Goal: Task Accomplishment & Management: Manage account settings

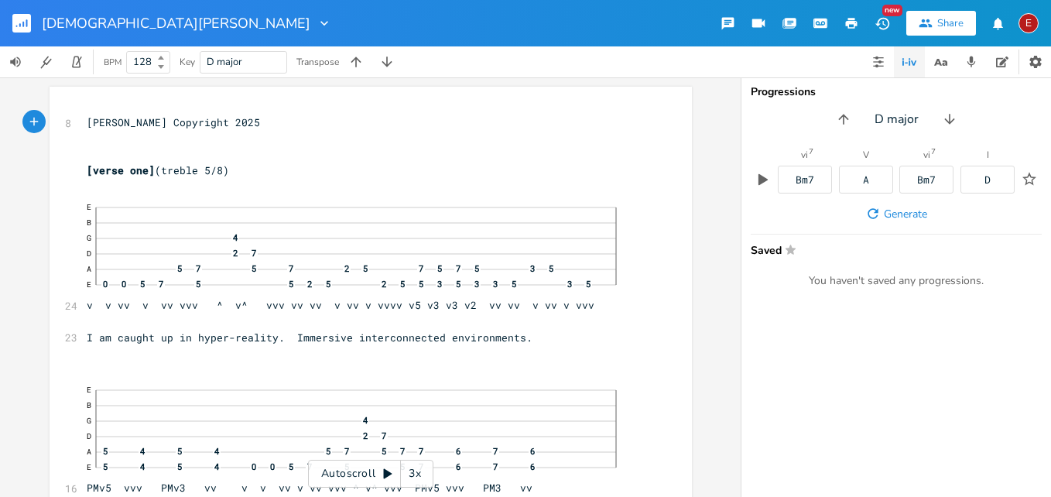
click at [415, 472] on div "3x" at bounding box center [415, 474] width 28 height 28
click at [415, 472] on div "4x" at bounding box center [415, 474] width 28 height 28
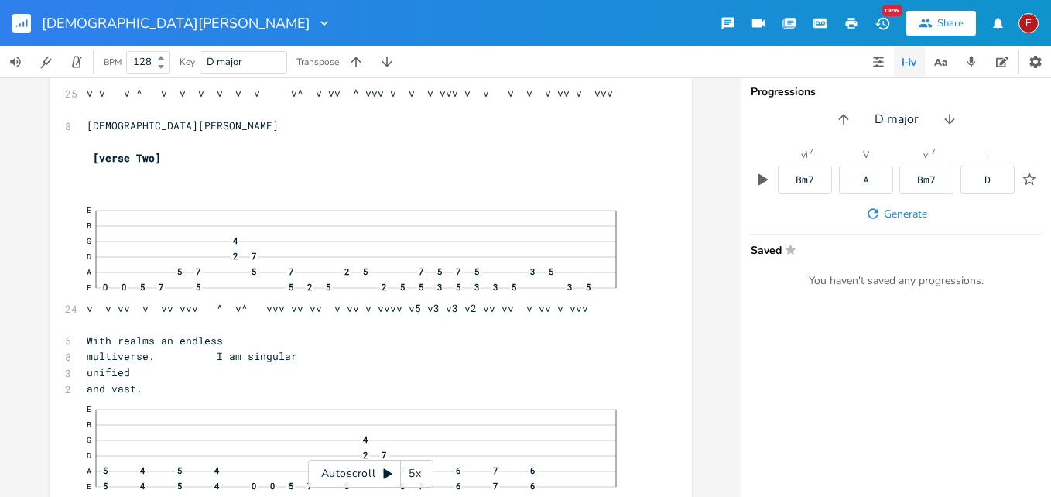
scroll to position [3935, 0]
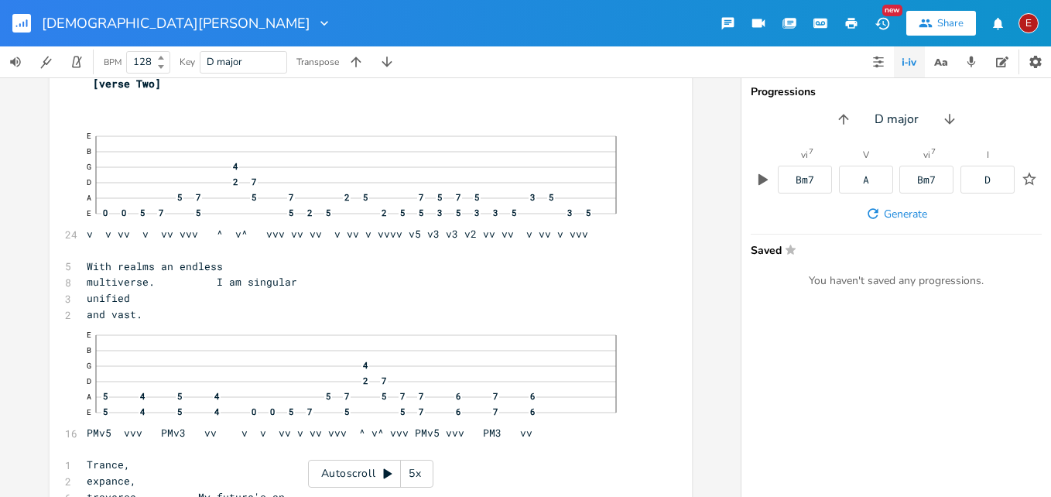
click at [698, 272] on div "xxxxxxxxxx 8 [PERSON_NAME] Copyright 2025 ​ ​ [verse one] (treble 5/8) 24 E B G…" at bounding box center [370, 287] width 741 height 420
click at [386, 474] on icon at bounding box center [388, 474] width 9 height 10
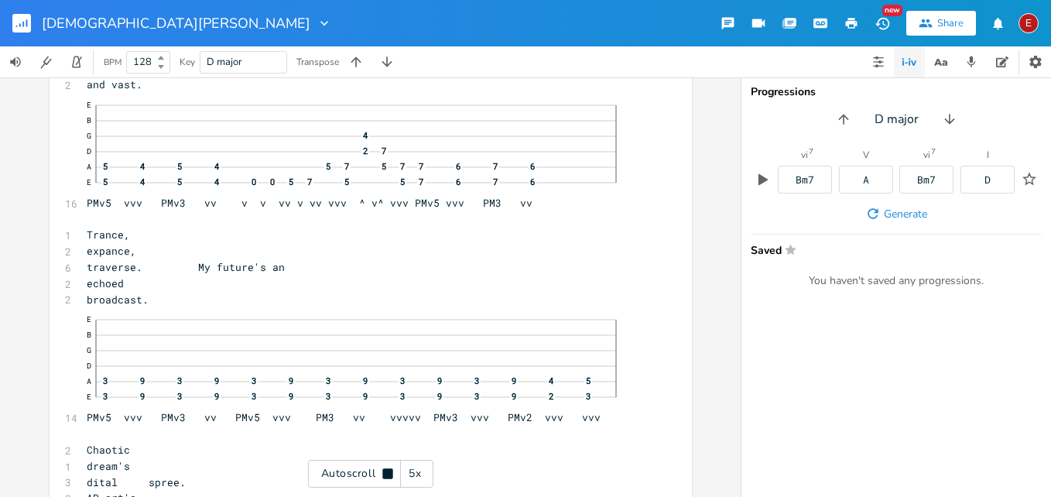
click at [386, 474] on icon at bounding box center [387, 473] width 10 height 10
click at [386, 474] on icon at bounding box center [388, 474] width 9 height 10
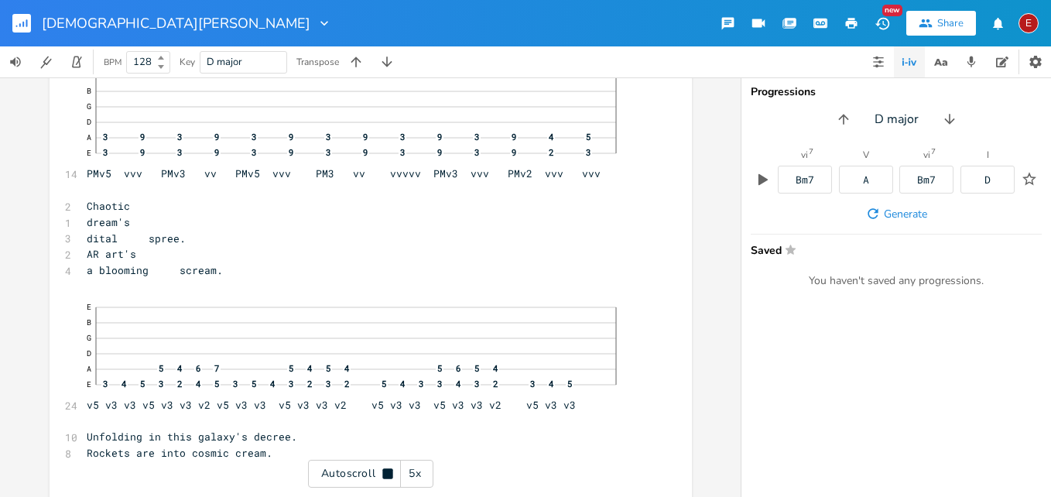
scroll to position [4410, 0]
click at [386, 474] on icon at bounding box center [387, 473] width 10 height 10
click at [386, 474] on icon at bounding box center [388, 474] width 9 height 10
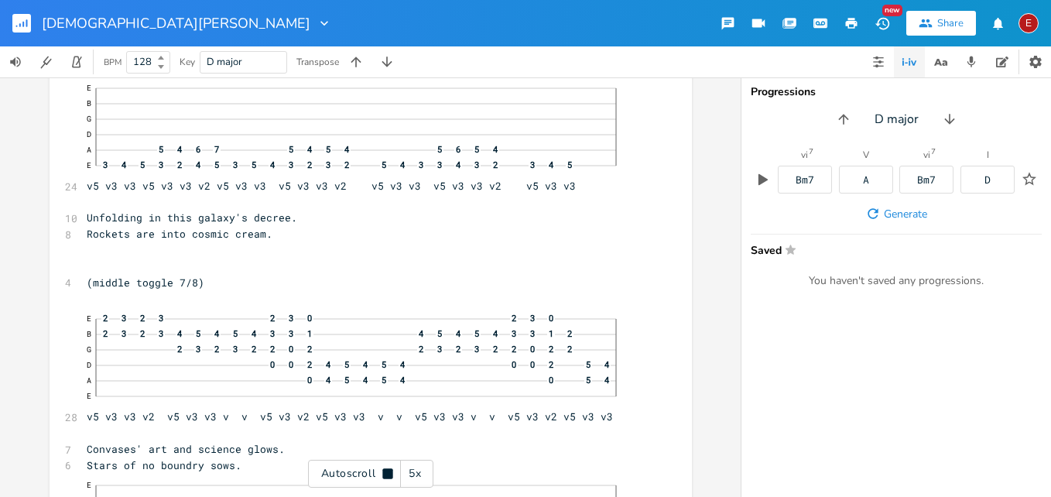
scroll to position [4632, 0]
click at [386, 474] on icon at bounding box center [387, 473] width 10 height 10
click at [273, 234] on span "Rockets are into cosmic cream." at bounding box center [180, 230] width 186 height 14
type textarea "ing"
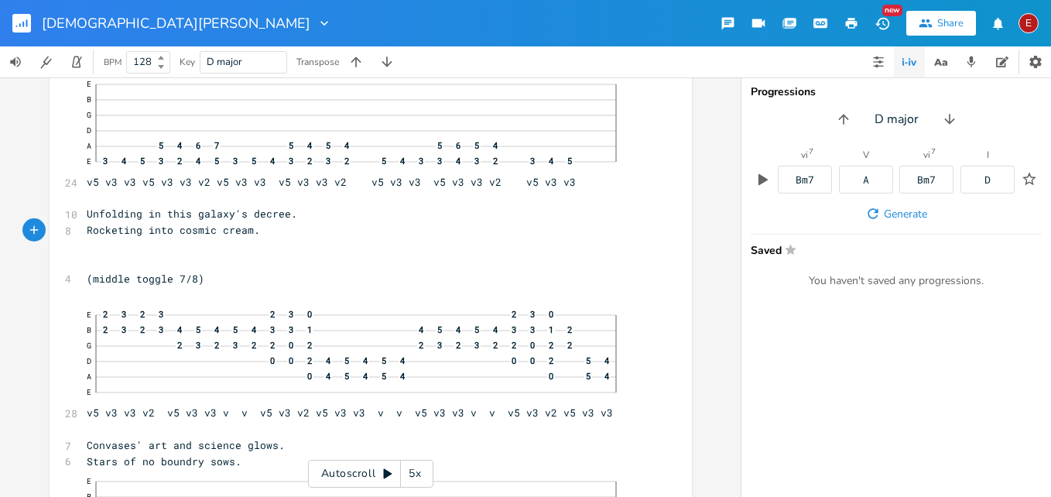
click at [387, 478] on icon at bounding box center [388, 474] width 12 height 12
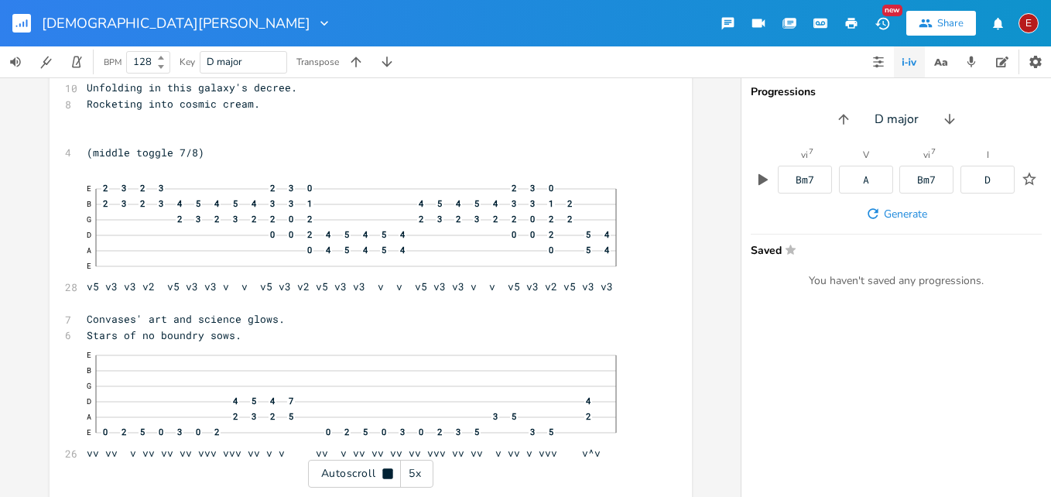
click at [387, 478] on icon at bounding box center [387, 473] width 10 height 10
click at [389, 473] on icon at bounding box center [388, 474] width 9 height 10
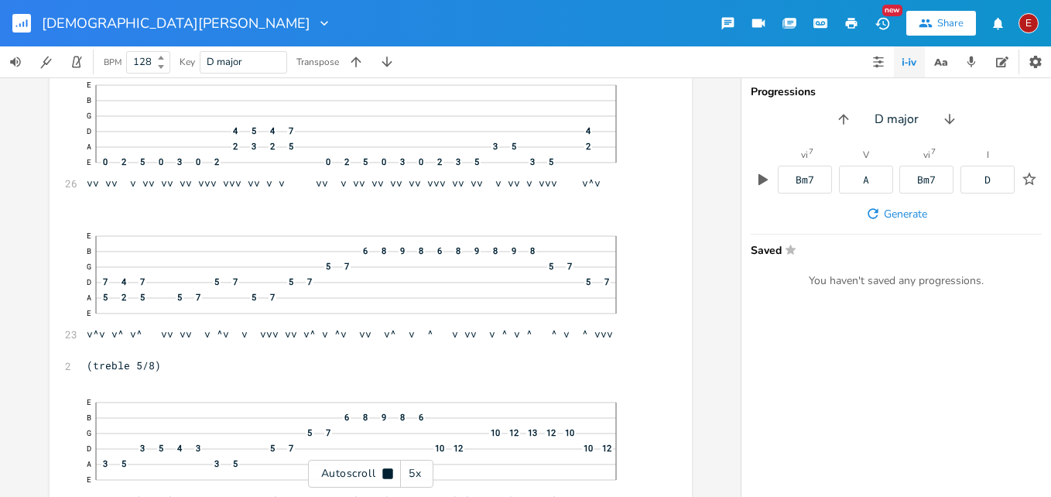
click at [389, 473] on icon at bounding box center [387, 473] width 10 height 10
click at [389, 473] on icon at bounding box center [388, 474] width 9 height 10
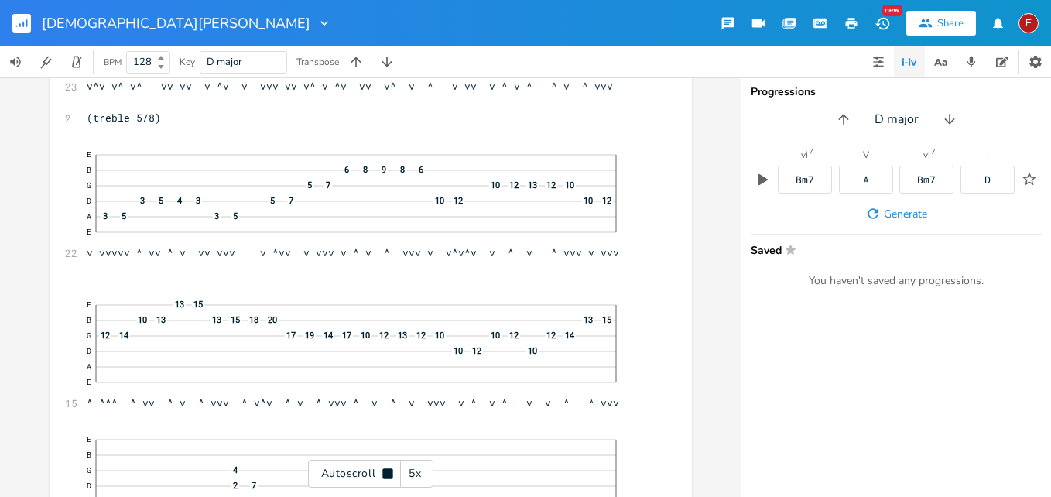
click at [387, 471] on icon at bounding box center [387, 473] width 10 height 10
click at [382, 472] on icon at bounding box center [388, 474] width 12 height 12
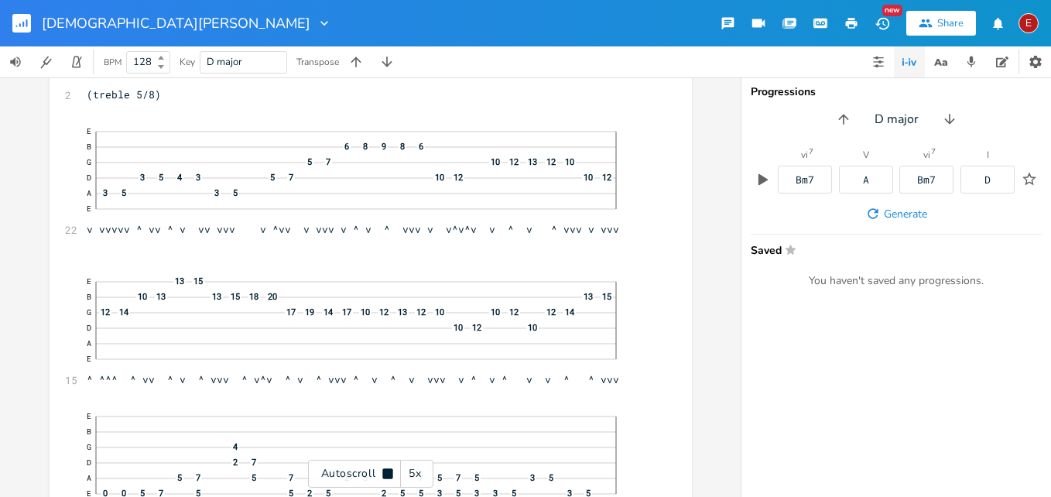
click at [382, 472] on icon at bounding box center [388, 474] width 12 height 12
click at [389, 477] on icon at bounding box center [388, 474] width 12 height 12
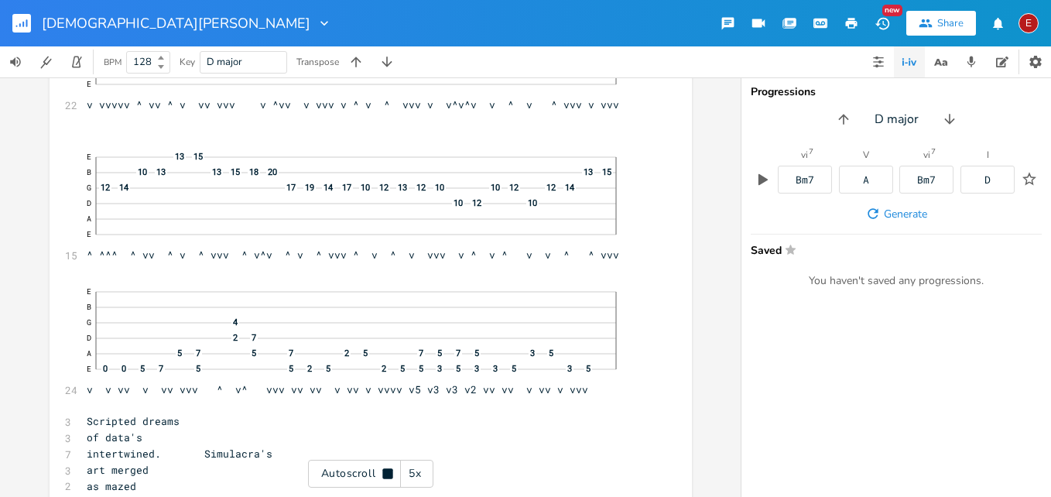
scroll to position [5427, 0]
click at [389, 477] on icon at bounding box center [387, 473] width 10 height 10
click at [389, 477] on icon at bounding box center [388, 474] width 12 height 12
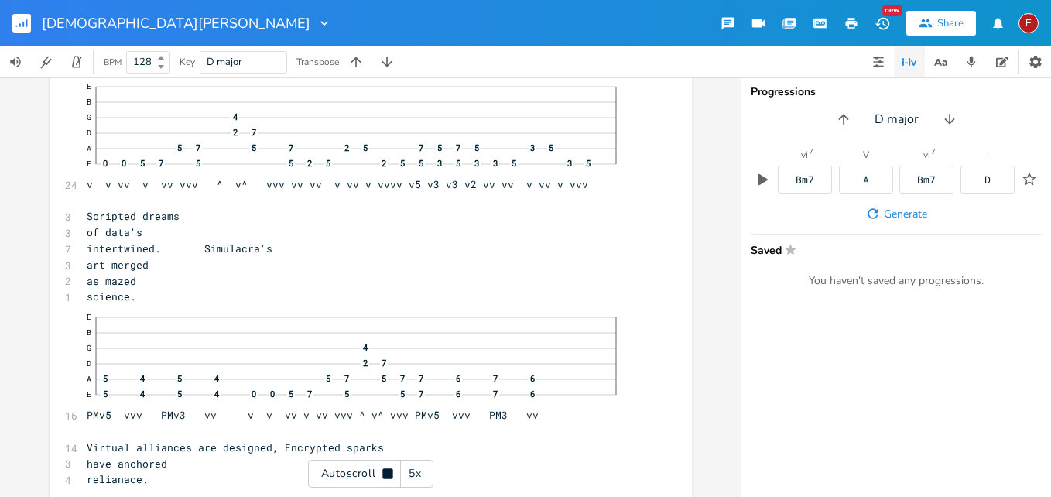
click at [389, 477] on icon at bounding box center [387, 473] width 10 height 10
click at [389, 477] on icon at bounding box center [388, 474] width 12 height 12
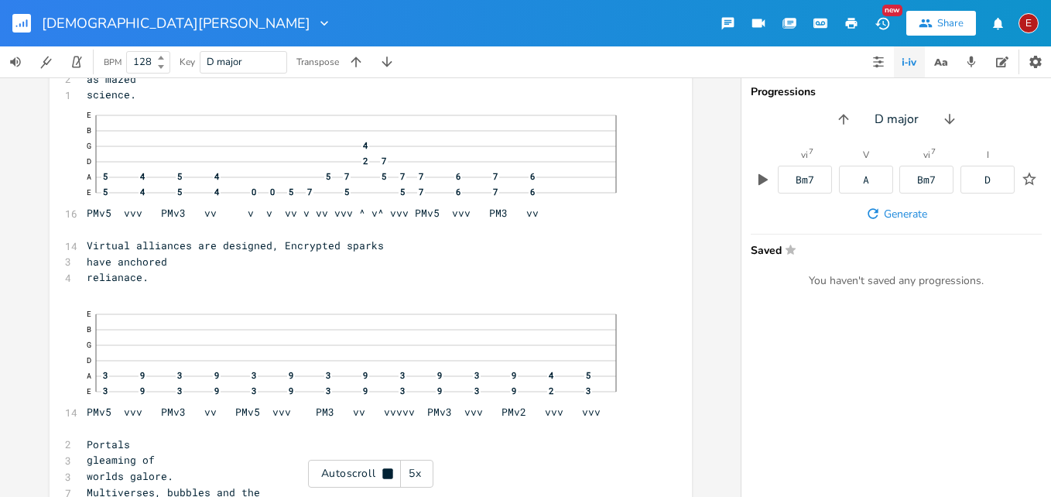
click at [389, 477] on icon at bounding box center [387, 473] width 10 height 10
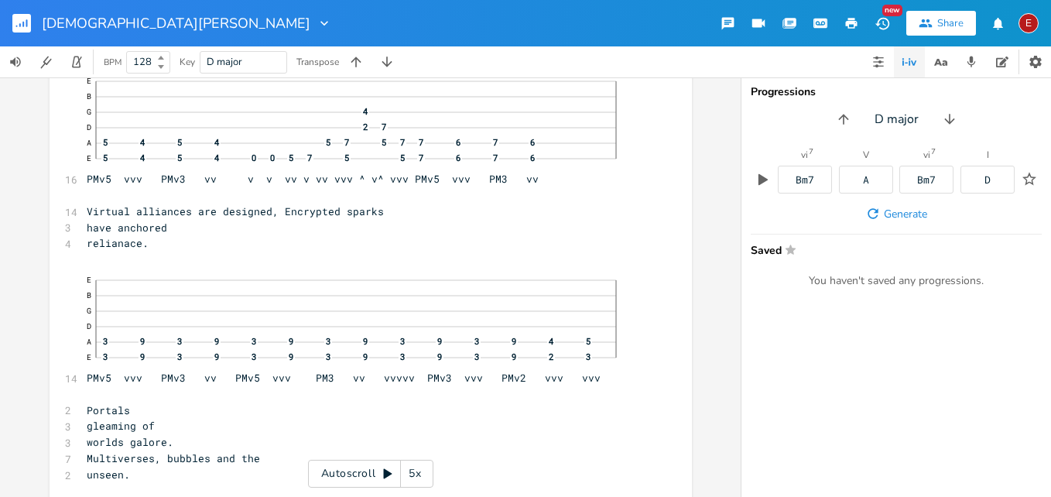
click at [385, 475] on icon at bounding box center [388, 474] width 9 height 10
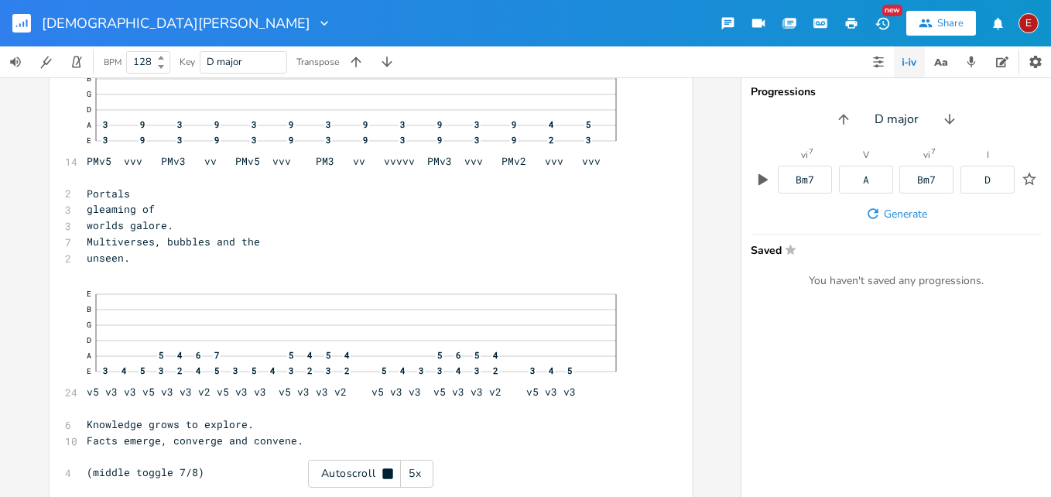
click at [385, 475] on icon at bounding box center [387, 473] width 10 height 10
click at [155, 215] on span "gleaming of" at bounding box center [121, 209] width 68 height 14
click at [388, 473] on icon at bounding box center [388, 474] width 9 height 10
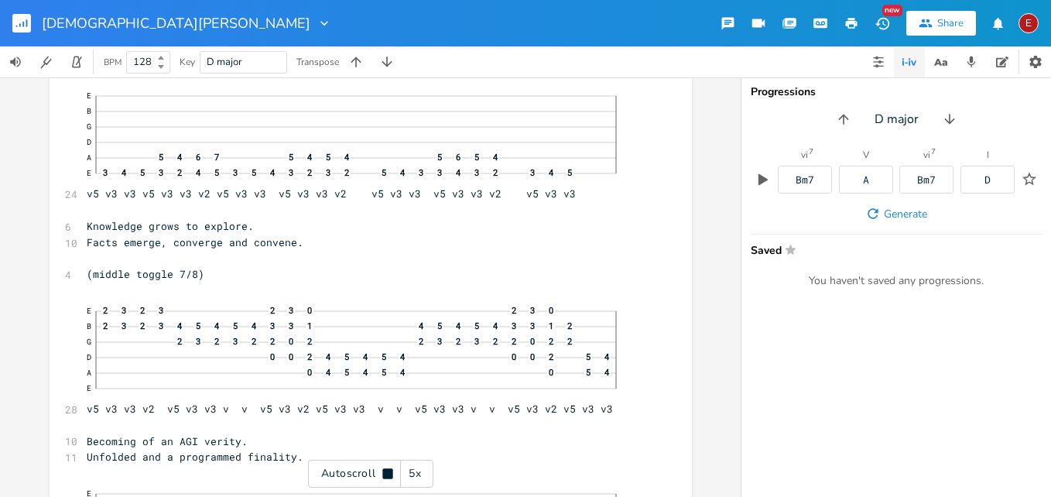
scroll to position [6283, 0]
click at [388, 473] on icon at bounding box center [387, 473] width 10 height 10
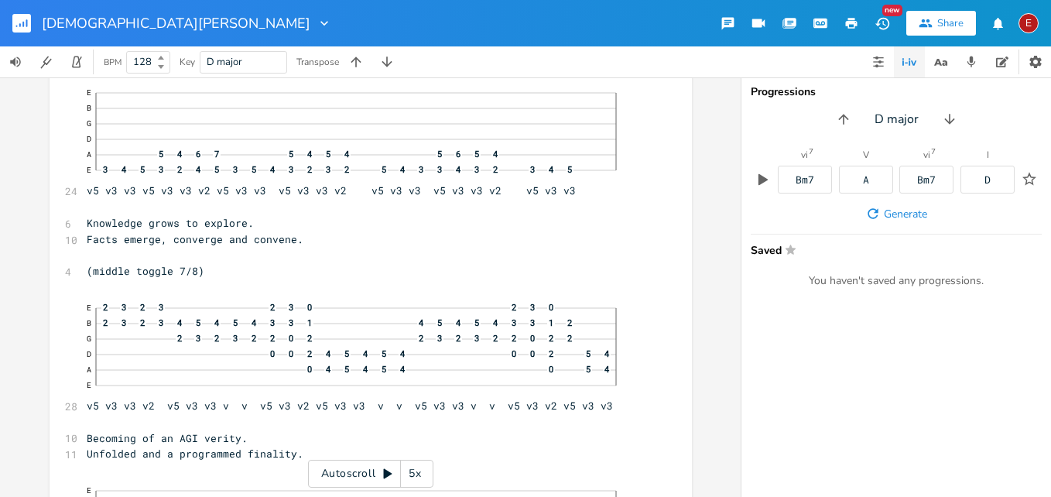
click at [388, 473] on icon at bounding box center [388, 474] width 9 height 10
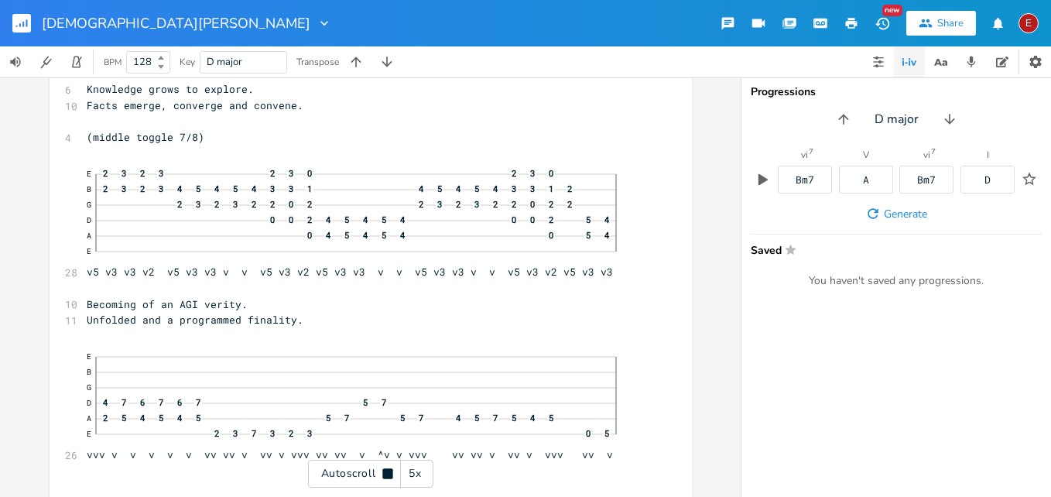
click at [388, 473] on icon at bounding box center [387, 473] width 10 height 10
click at [386, 471] on icon at bounding box center [388, 474] width 9 height 10
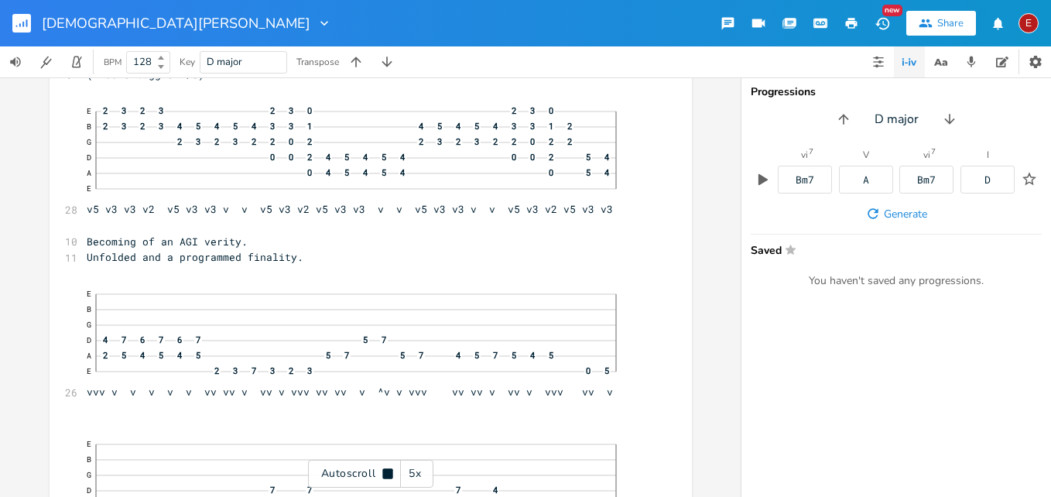
click at [386, 471] on icon at bounding box center [387, 473] width 10 height 10
click at [386, 471] on icon at bounding box center [388, 474] width 9 height 10
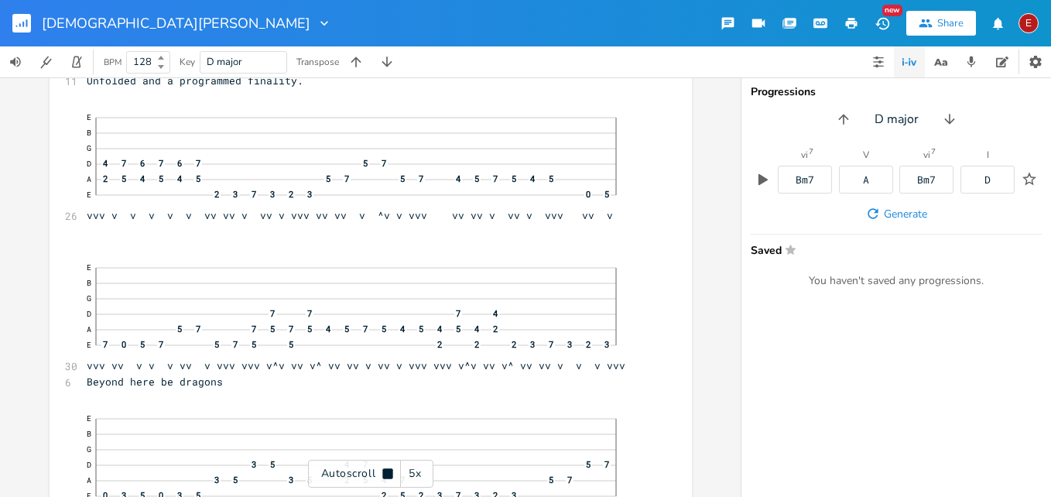
scroll to position [6660, 0]
click at [386, 471] on icon at bounding box center [387, 473] width 10 height 10
click at [386, 471] on icon at bounding box center [388, 474] width 9 height 10
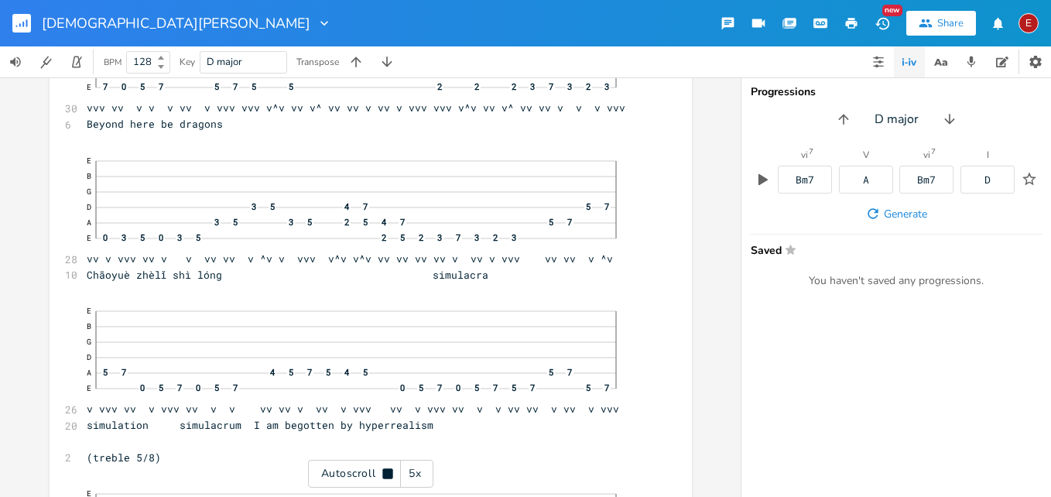
click at [386, 471] on icon at bounding box center [387, 473] width 10 height 10
click at [386, 471] on icon at bounding box center [388, 474] width 9 height 10
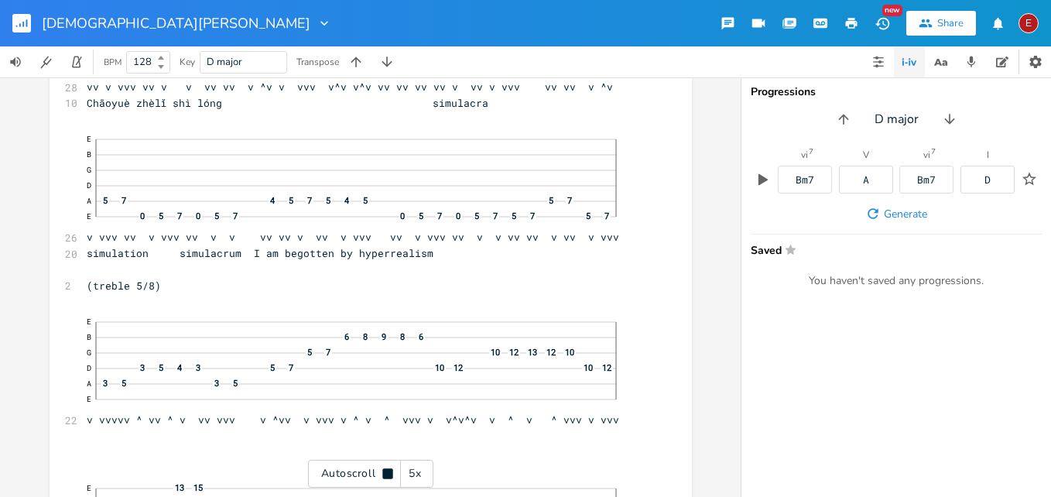
click at [386, 471] on icon at bounding box center [387, 473] width 10 height 10
click at [386, 471] on icon at bounding box center [388, 474] width 9 height 10
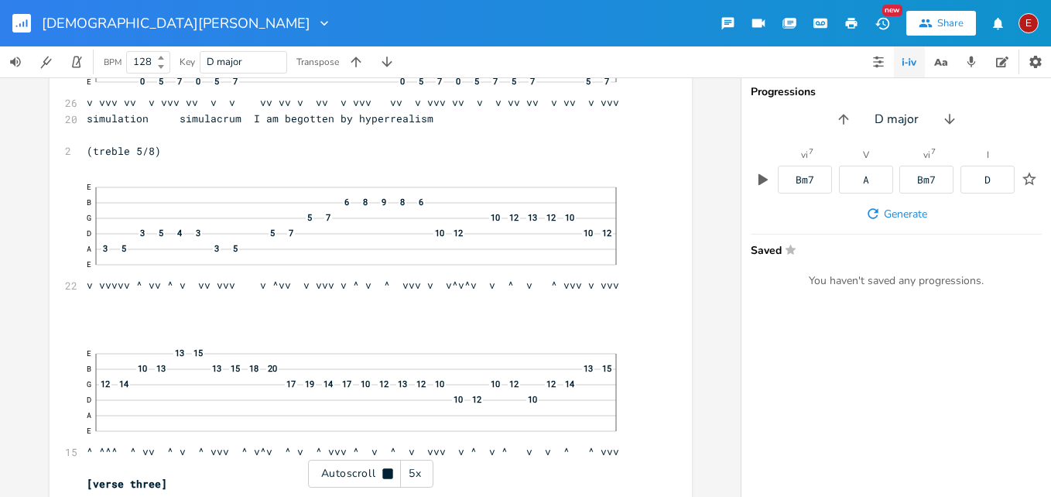
click at [386, 471] on icon at bounding box center [387, 473] width 10 height 10
click at [389, 474] on icon at bounding box center [388, 474] width 9 height 10
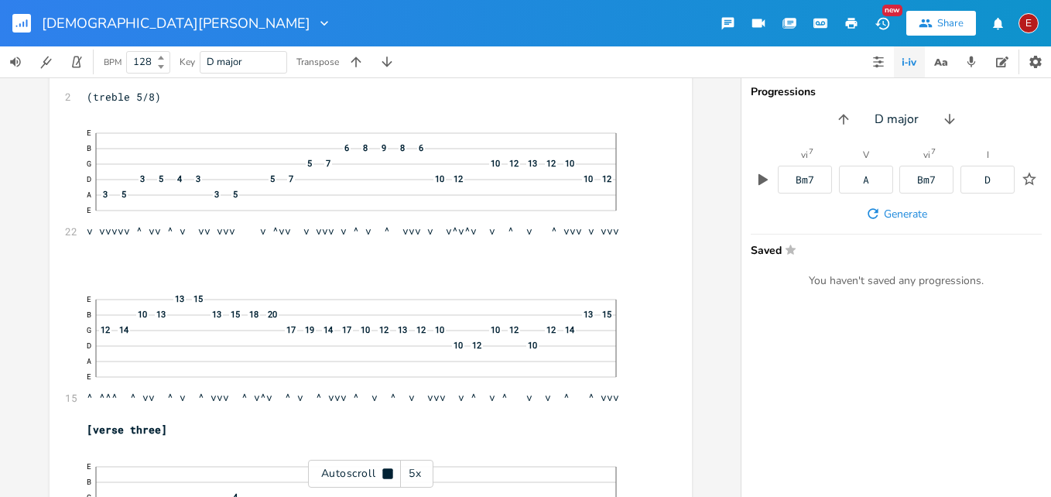
click at [389, 474] on icon at bounding box center [387, 473] width 10 height 10
click at [389, 474] on icon at bounding box center [388, 474] width 9 height 10
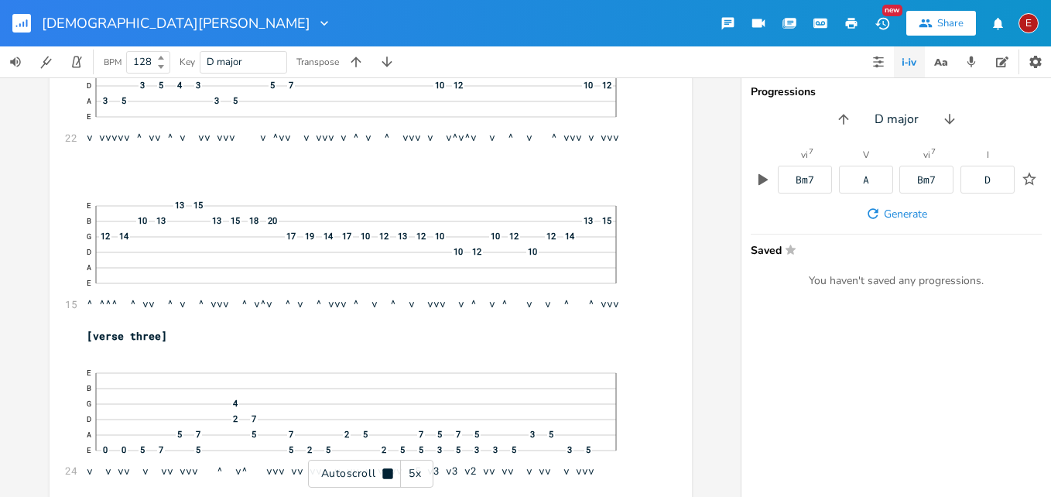
click at [389, 474] on icon at bounding box center [387, 473] width 10 height 10
click at [389, 474] on icon at bounding box center [388, 474] width 9 height 10
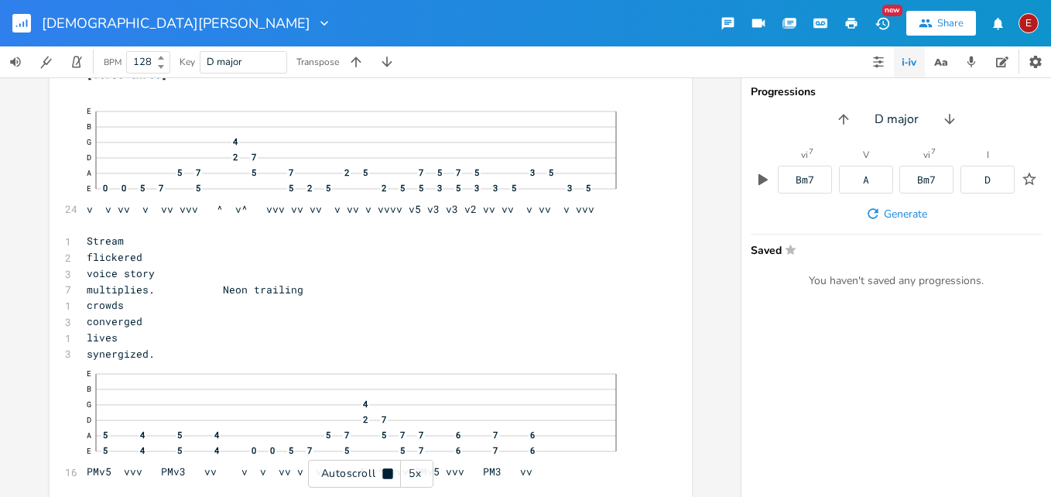
scroll to position [7635, 0]
click at [389, 474] on icon at bounding box center [387, 473] width 10 height 10
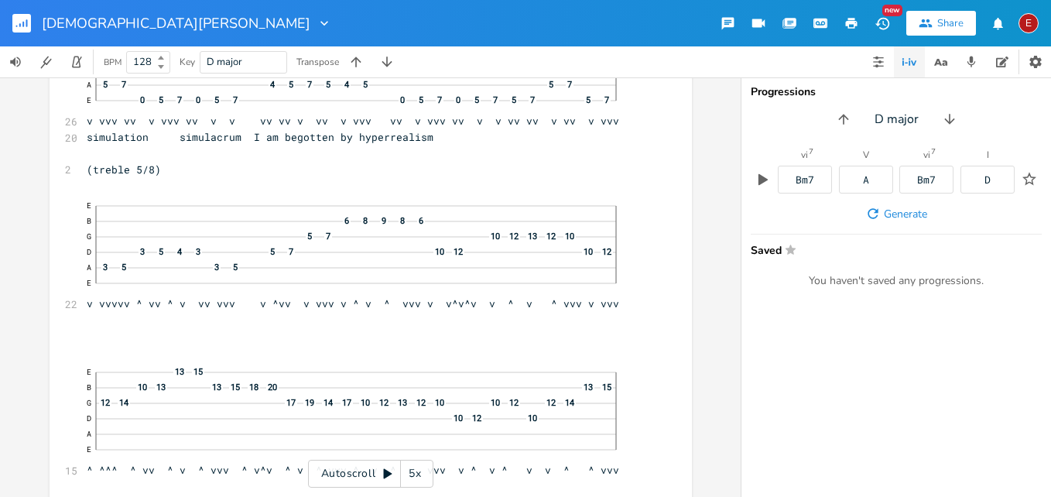
scroll to position [7239, 0]
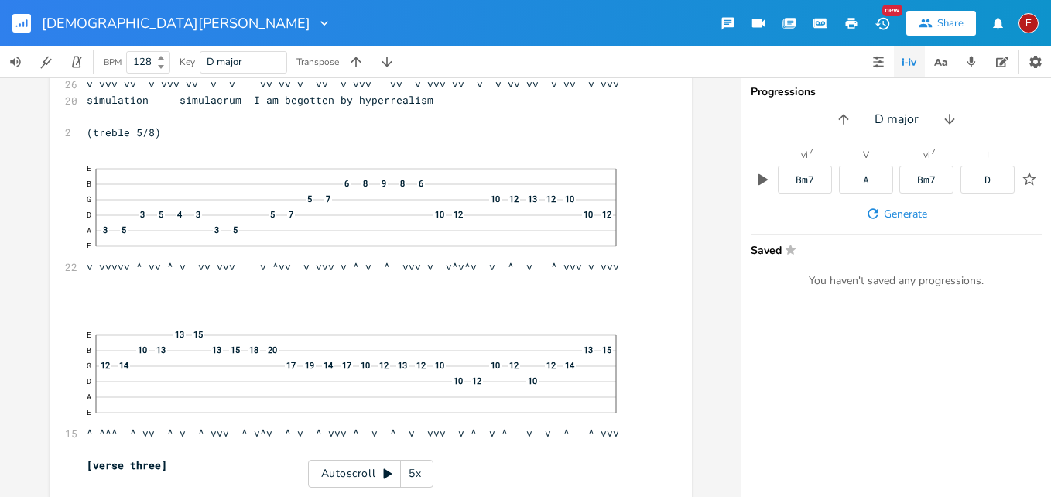
click at [395, 468] on div "Autoscroll 5x" at bounding box center [370, 474] width 125 height 28
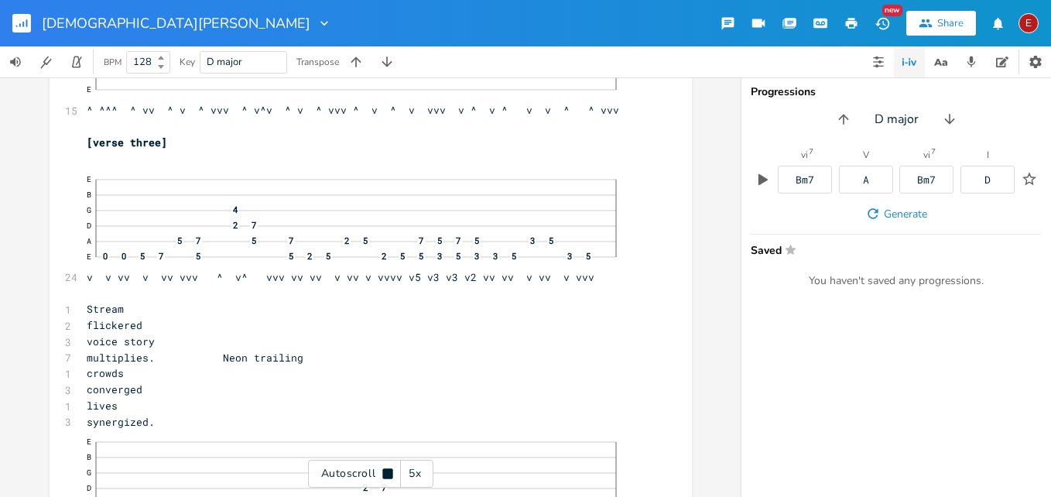
scroll to position [7567, 0]
click at [395, 468] on div "Autoscroll 5x" at bounding box center [370, 474] width 125 height 28
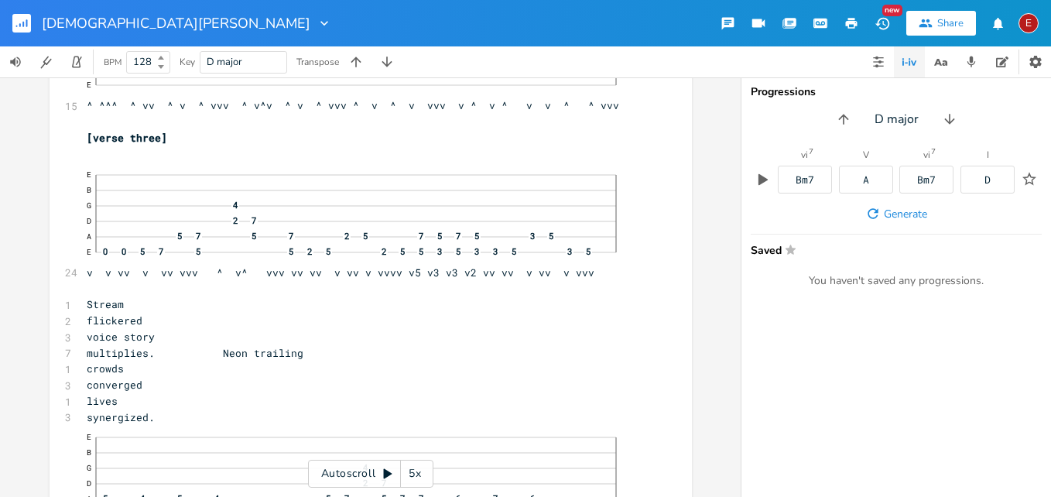
click at [395, 468] on div "Autoscroll 5x" at bounding box center [370, 474] width 125 height 28
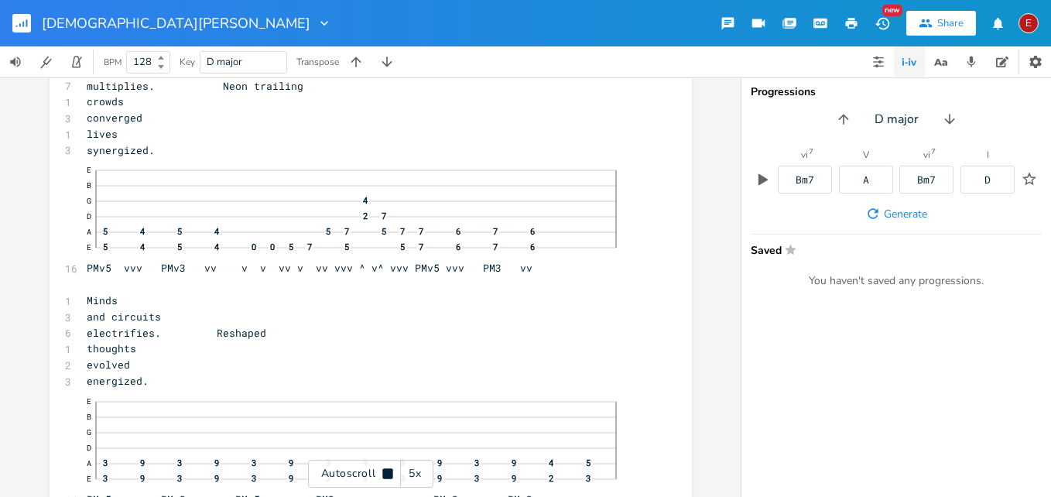
click at [395, 468] on div "Autoscroll 5x" at bounding box center [370, 474] width 125 height 28
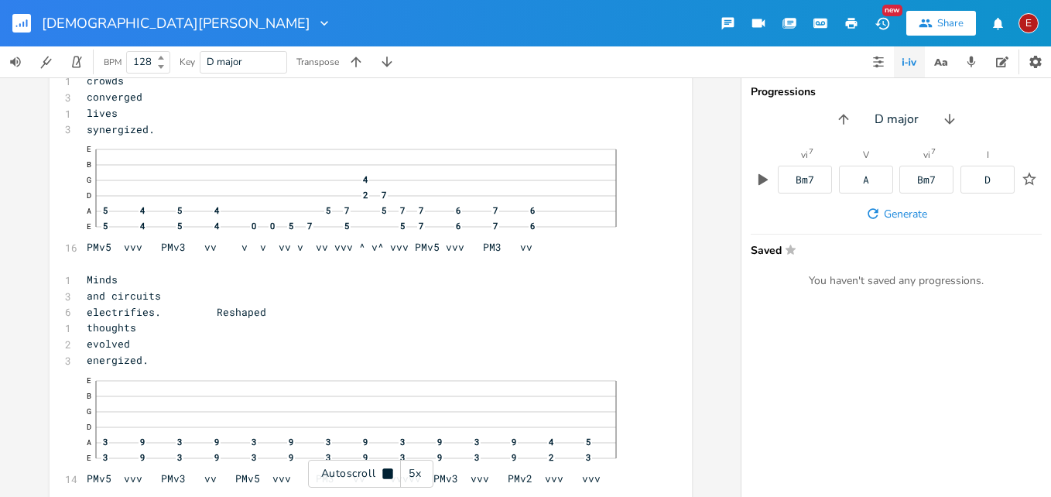
scroll to position [7857, 0]
click at [395, 468] on div "Autoscroll 5x" at bounding box center [370, 474] width 125 height 28
click at [389, 474] on icon at bounding box center [388, 474] width 9 height 10
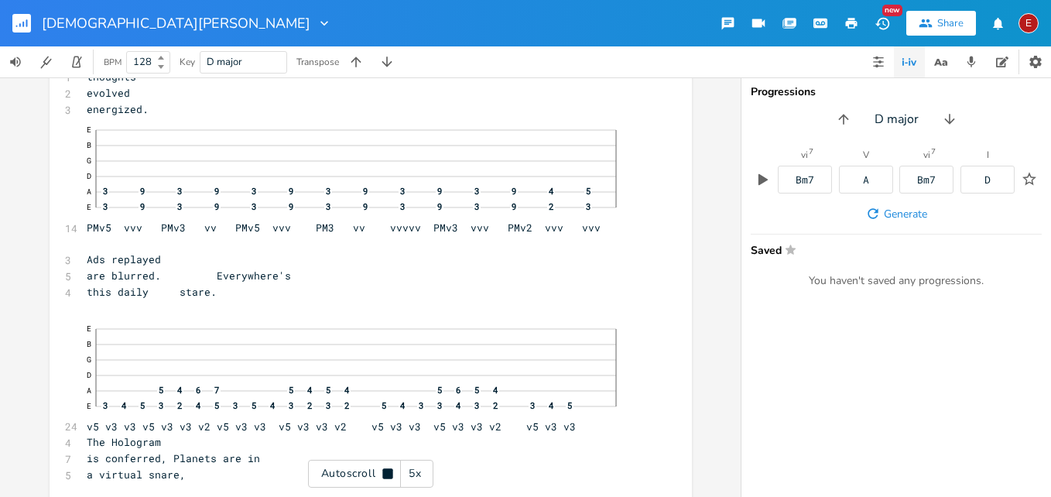
click at [389, 474] on icon at bounding box center [387, 473] width 10 height 10
click at [389, 474] on icon at bounding box center [388, 474] width 9 height 10
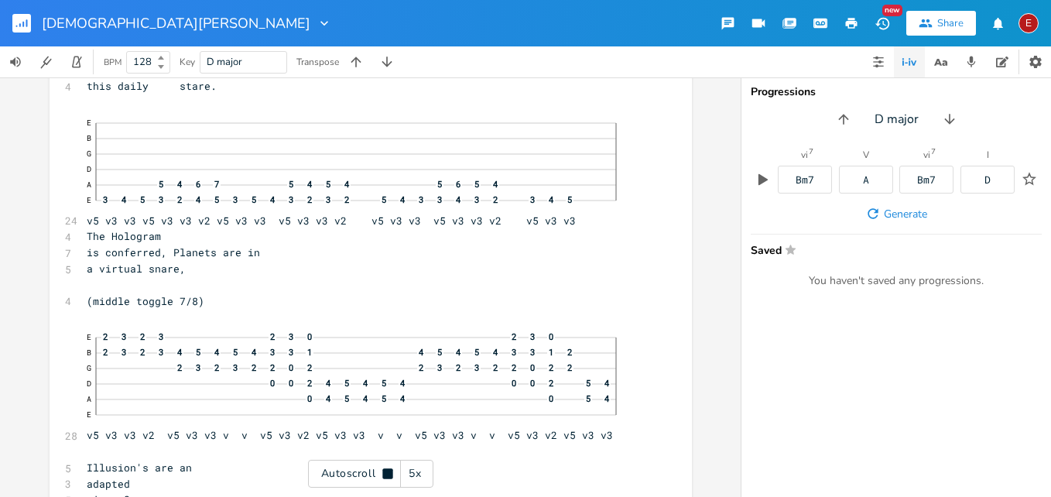
click at [389, 474] on icon at bounding box center [387, 473] width 10 height 10
click at [389, 474] on icon at bounding box center [388, 474] width 9 height 10
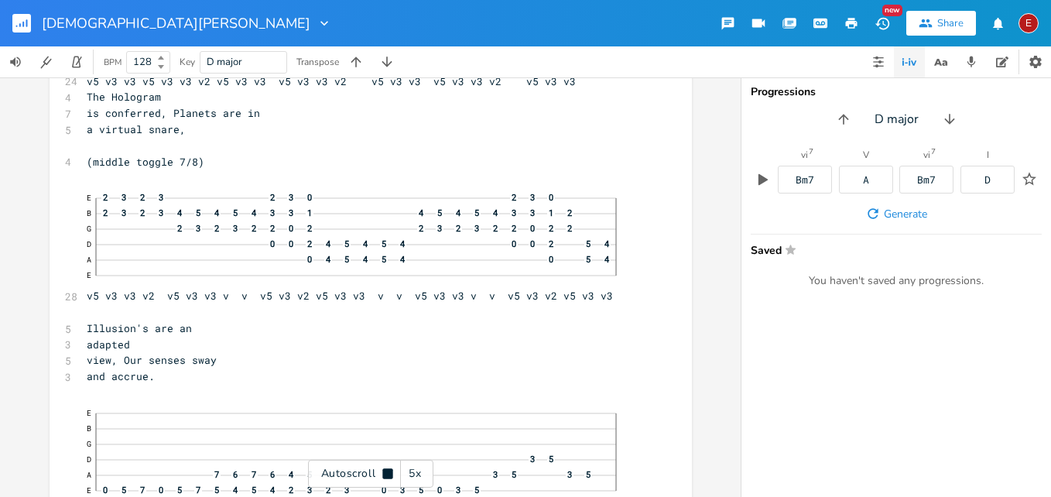
click at [389, 474] on icon at bounding box center [387, 473] width 10 height 10
click at [385, 471] on icon at bounding box center [388, 474] width 9 height 10
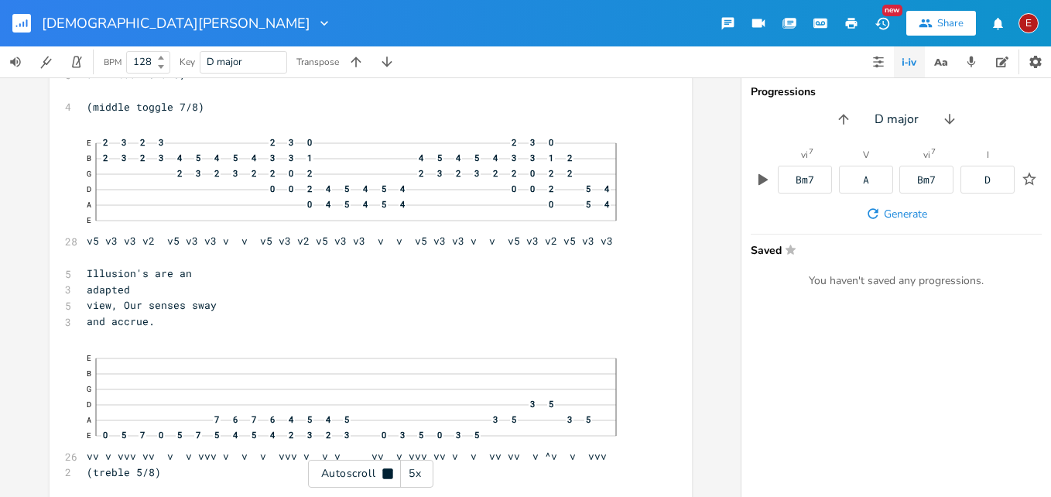
scroll to position [8510, 0]
click at [385, 471] on icon at bounding box center [387, 473] width 10 height 10
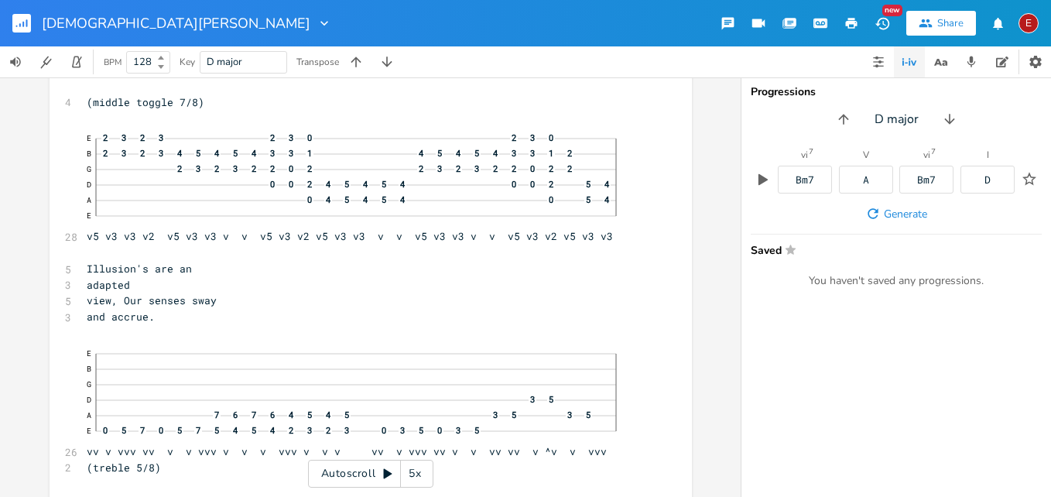
click at [385, 471] on icon at bounding box center [388, 474] width 9 height 10
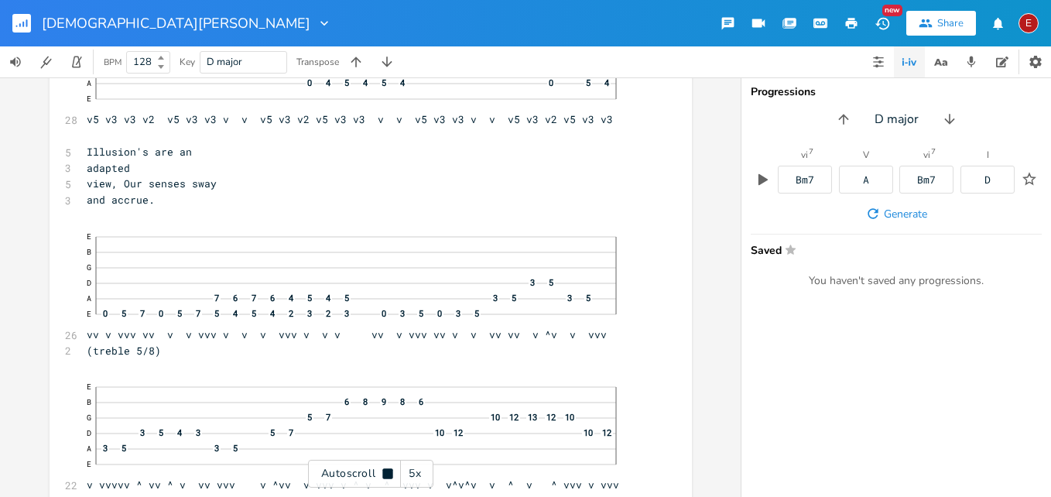
scroll to position [8630, 0]
click at [385, 471] on icon at bounding box center [387, 473] width 10 height 10
click at [385, 471] on icon at bounding box center [388, 474] width 9 height 10
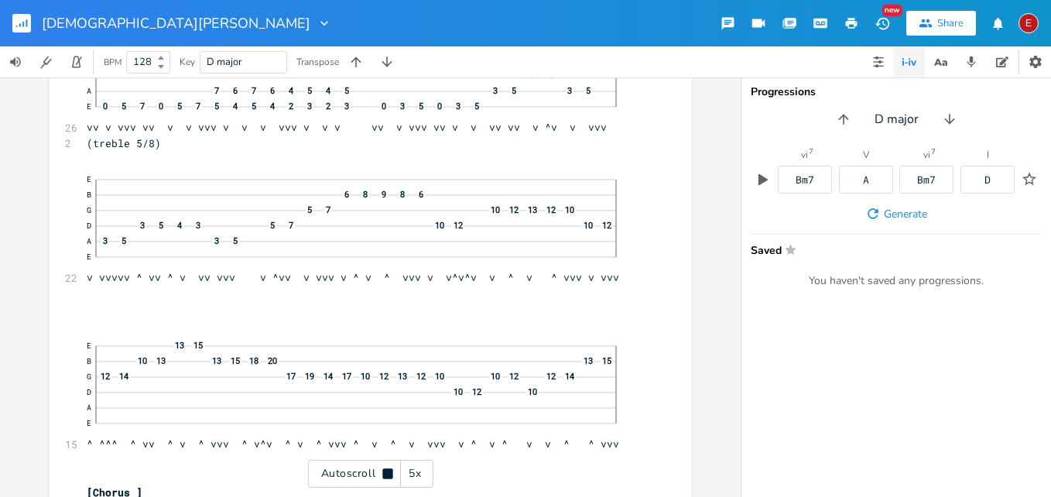
click at [385, 471] on icon at bounding box center [387, 473] width 10 height 10
click at [386, 474] on icon at bounding box center [388, 474] width 9 height 10
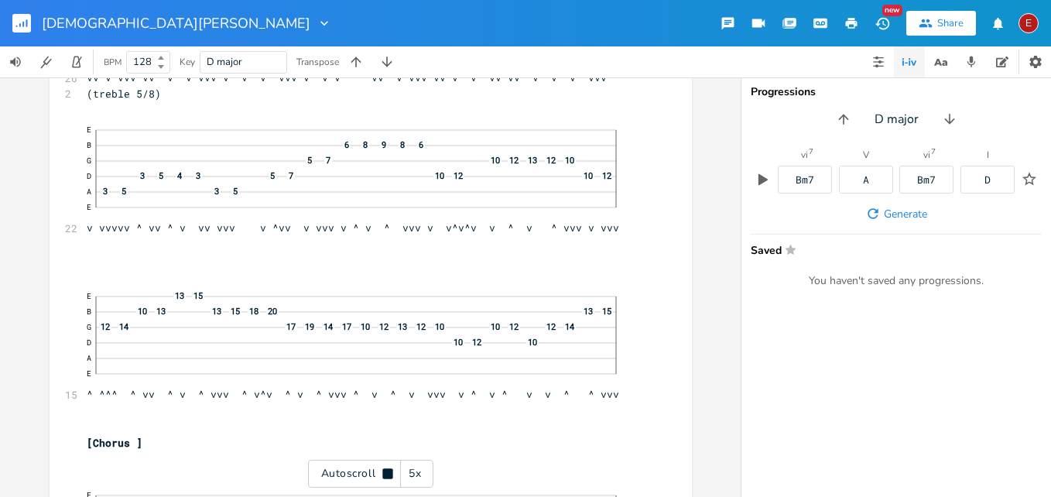
click at [386, 474] on icon at bounding box center [387, 473] width 10 height 10
click at [386, 474] on icon at bounding box center [388, 474] width 9 height 10
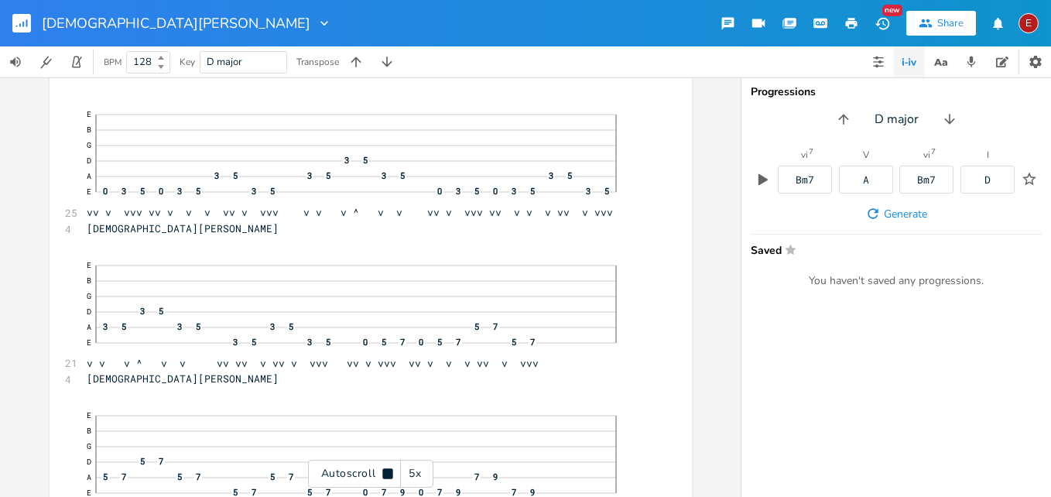
scroll to position [9268, 0]
click at [386, 474] on icon at bounding box center [387, 473] width 10 height 10
click at [386, 474] on icon at bounding box center [388, 474] width 9 height 10
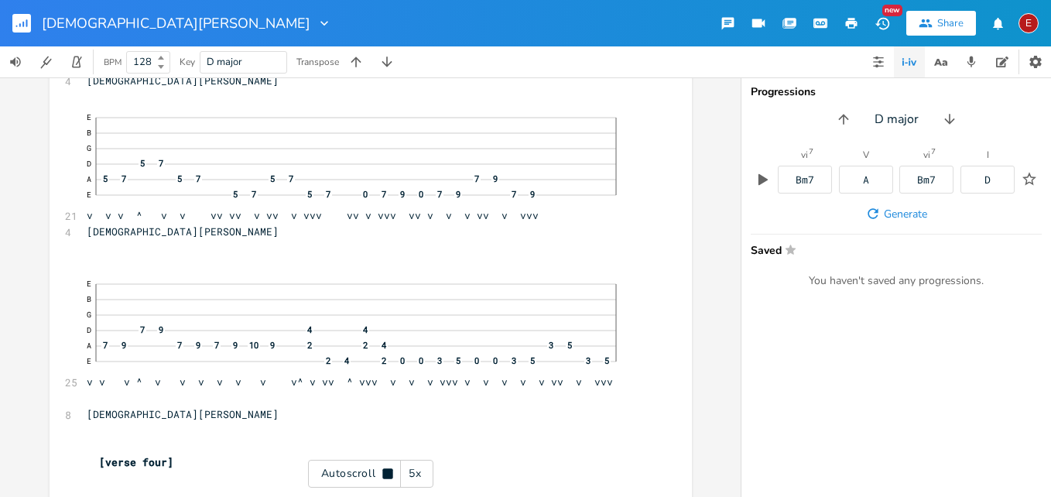
scroll to position [9567, 0]
click at [386, 474] on icon at bounding box center [387, 473] width 10 height 10
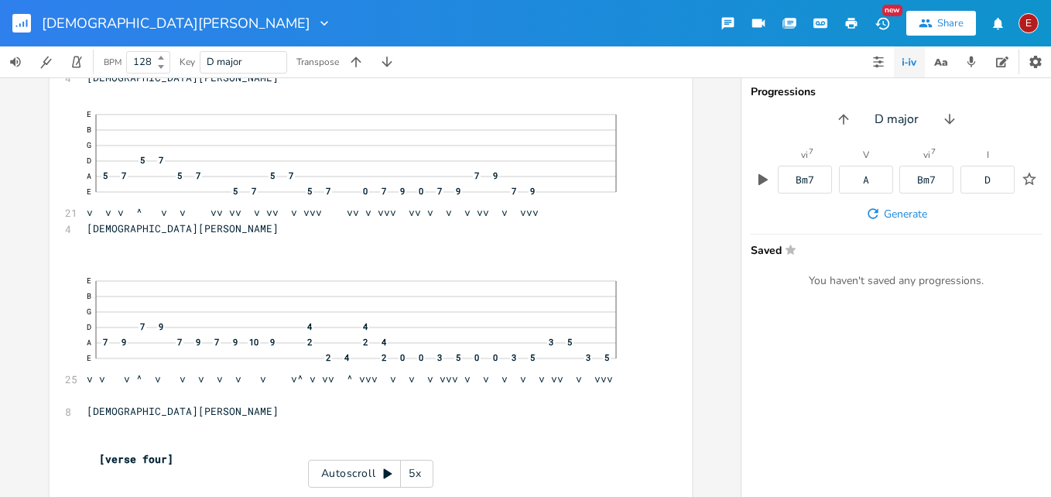
click at [386, 474] on icon at bounding box center [388, 474] width 9 height 10
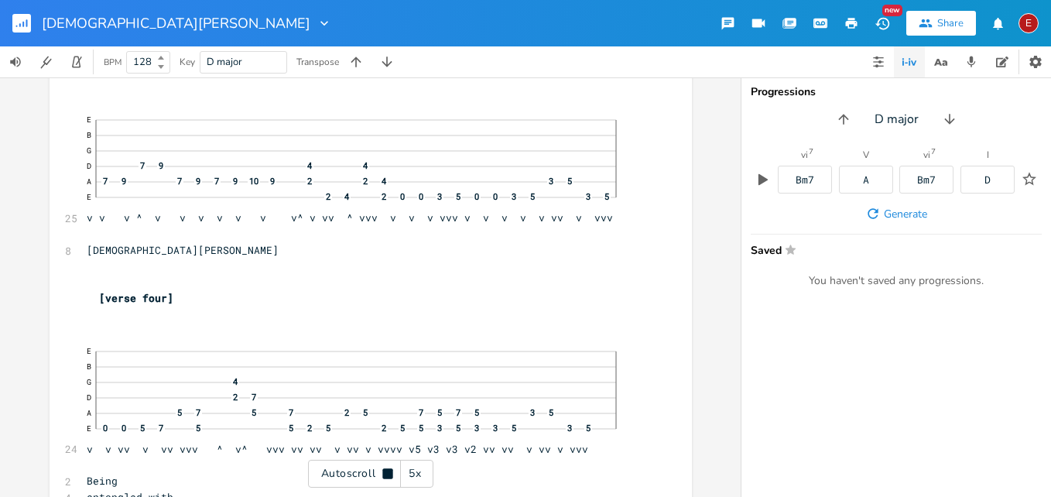
scroll to position [9731, 0]
click at [386, 474] on icon at bounding box center [387, 473] width 10 height 10
click at [1035, 23] on div "E" at bounding box center [1029, 23] width 20 height 20
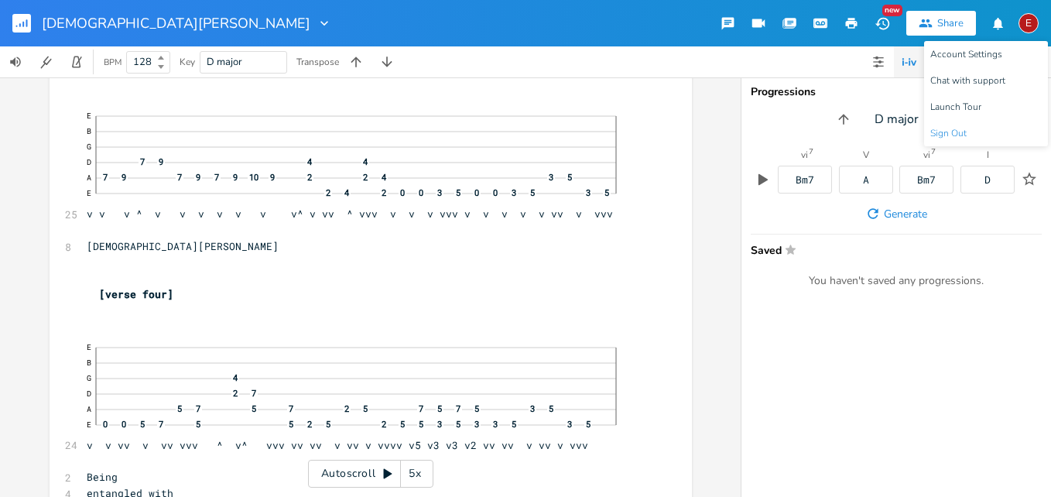
click at [962, 129] on span "Sign Out" at bounding box center [949, 134] width 36 height 10
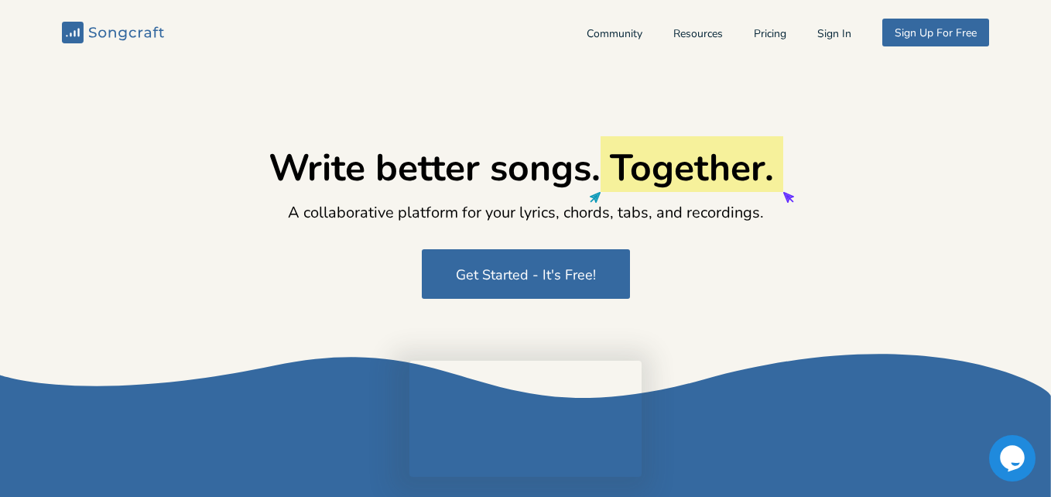
type input "[EMAIL_ADDRESS][DOMAIN_NAME]"
